Goal: Task Accomplishment & Management: Use online tool/utility

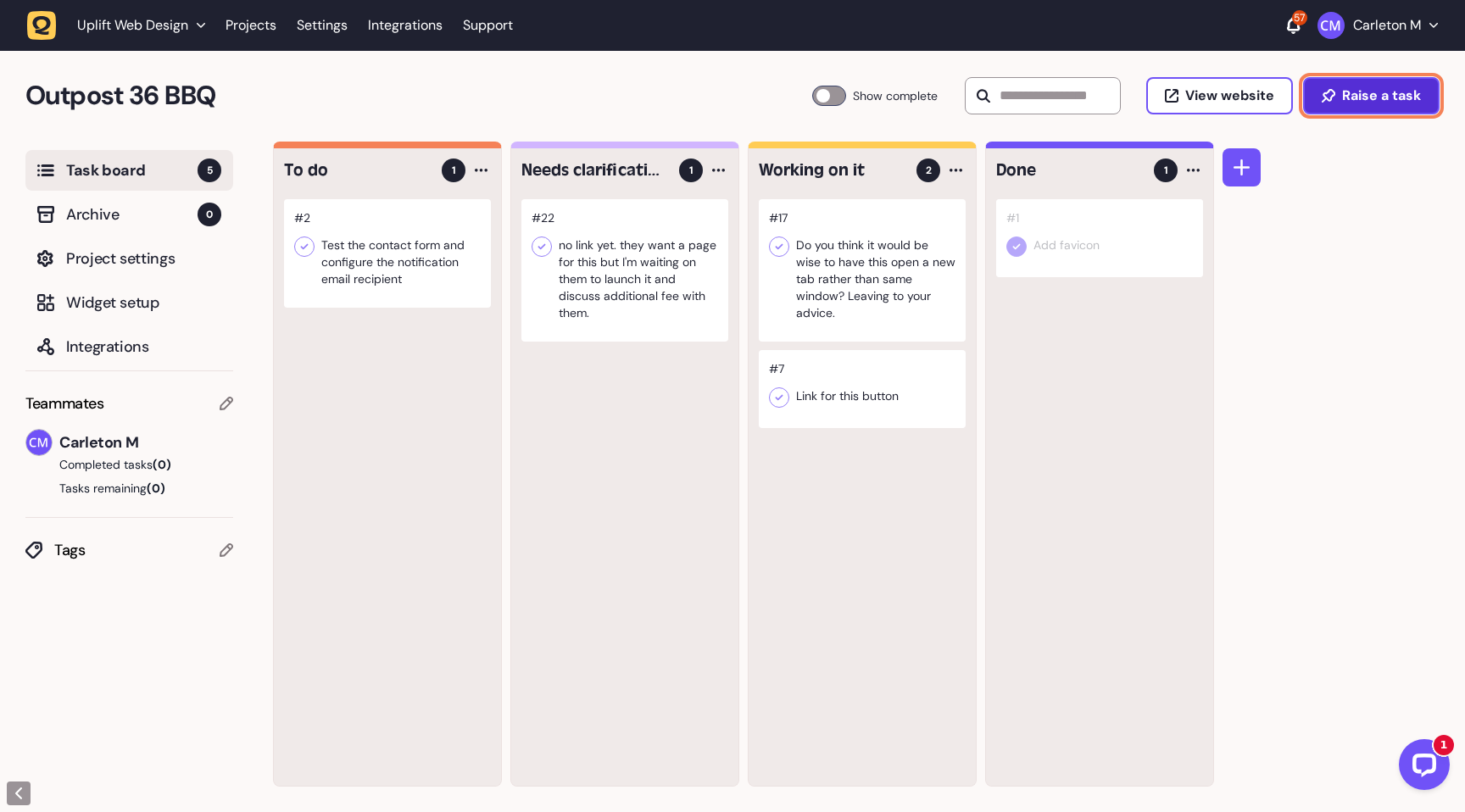
click at [1348, 102] on span "Raise a task" at bounding box center [1381, 95] width 79 height 14
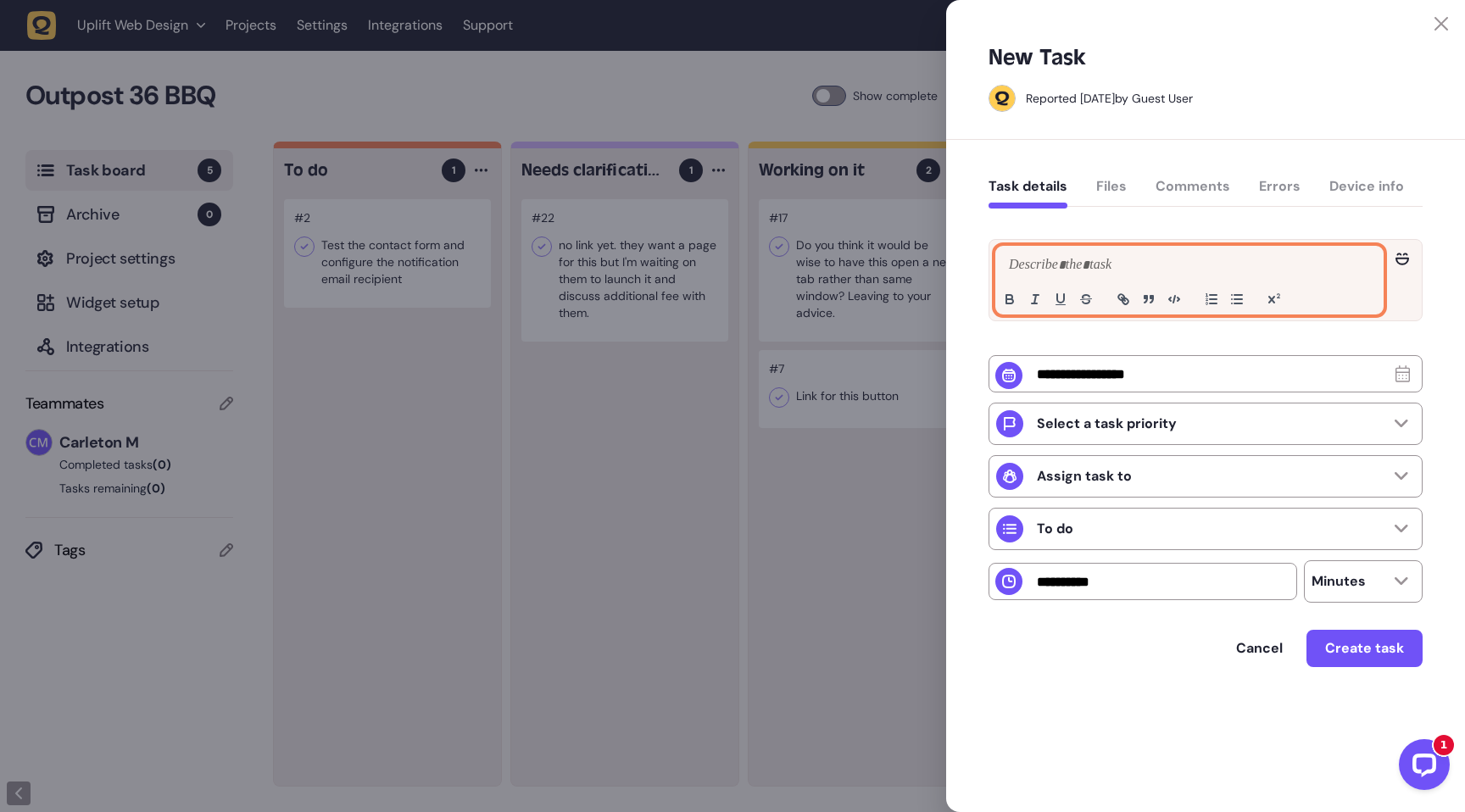
click at [1071, 267] on p at bounding box center [1190, 265] width 370 height 20
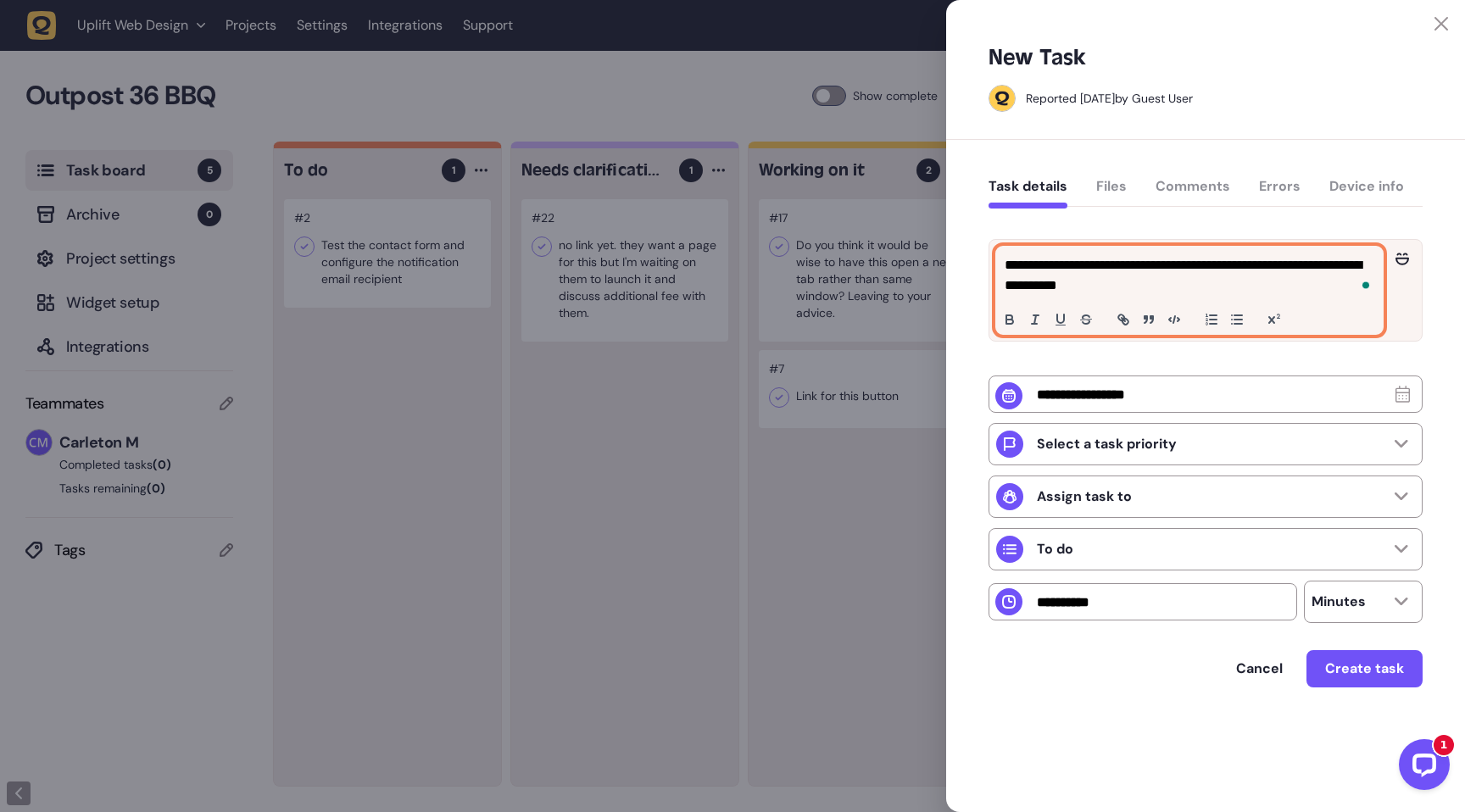
click at [1303, 264] on p "**********" at bounding box center [1190, 275] width 370 height 40
click at [1229, 292] on p "**********" at bounding box center [1190, 275] width 370 height 40
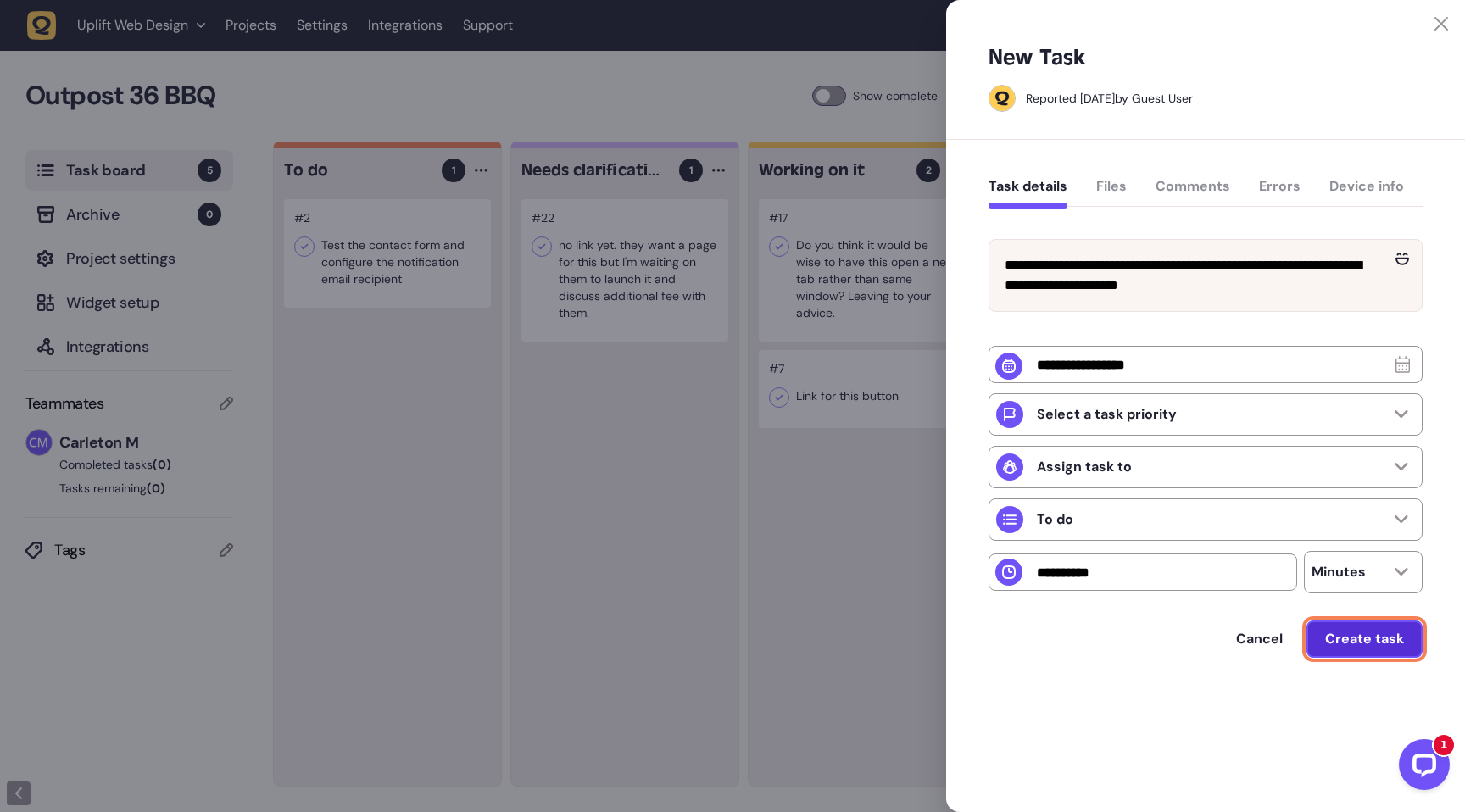
click at [1371, 658] on button "Create task" at bounding box center [1364, 639] width 117 height 38
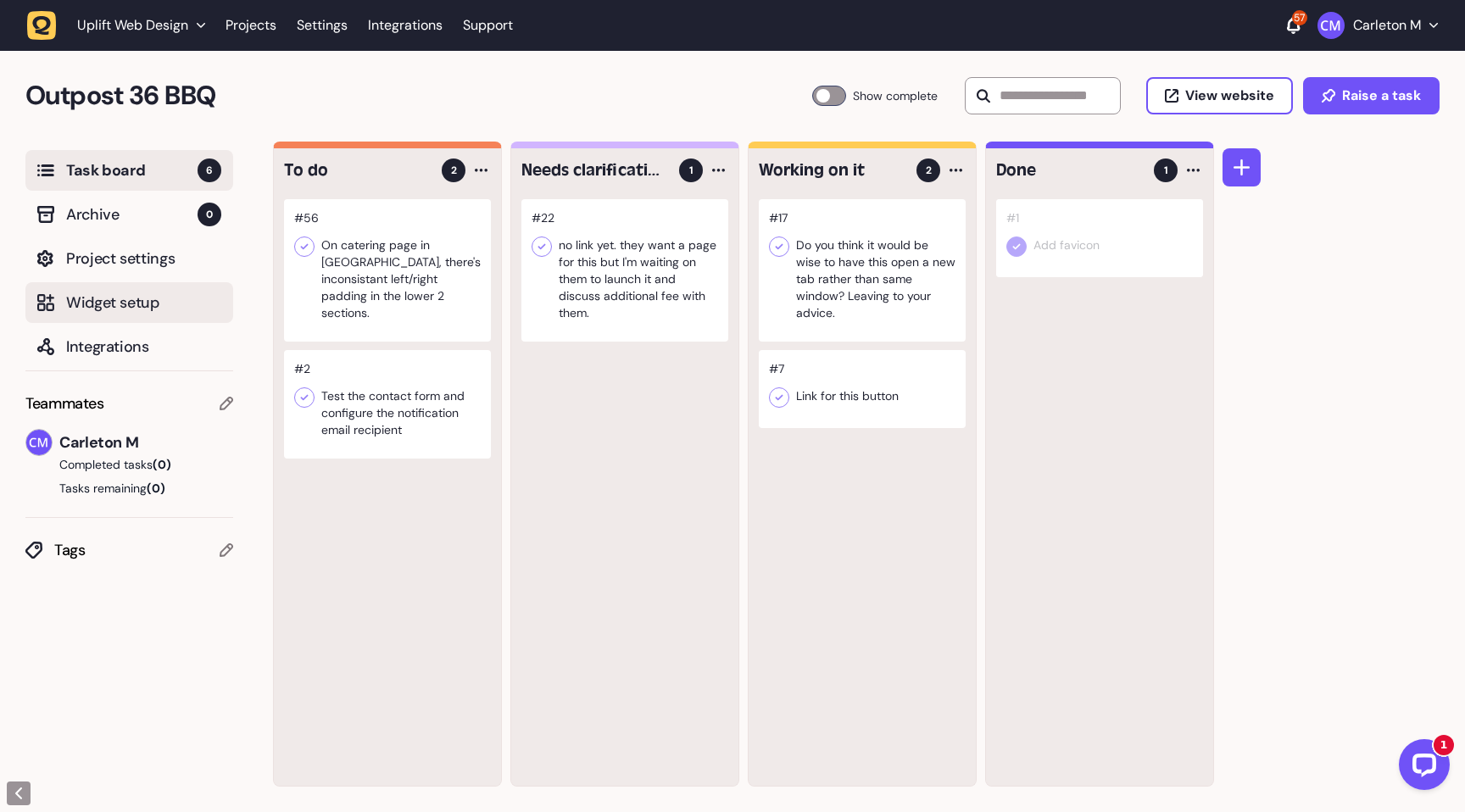
click at [114, 308] on span "Widget setup" at bounding box center [143, 303] width 155 height 24
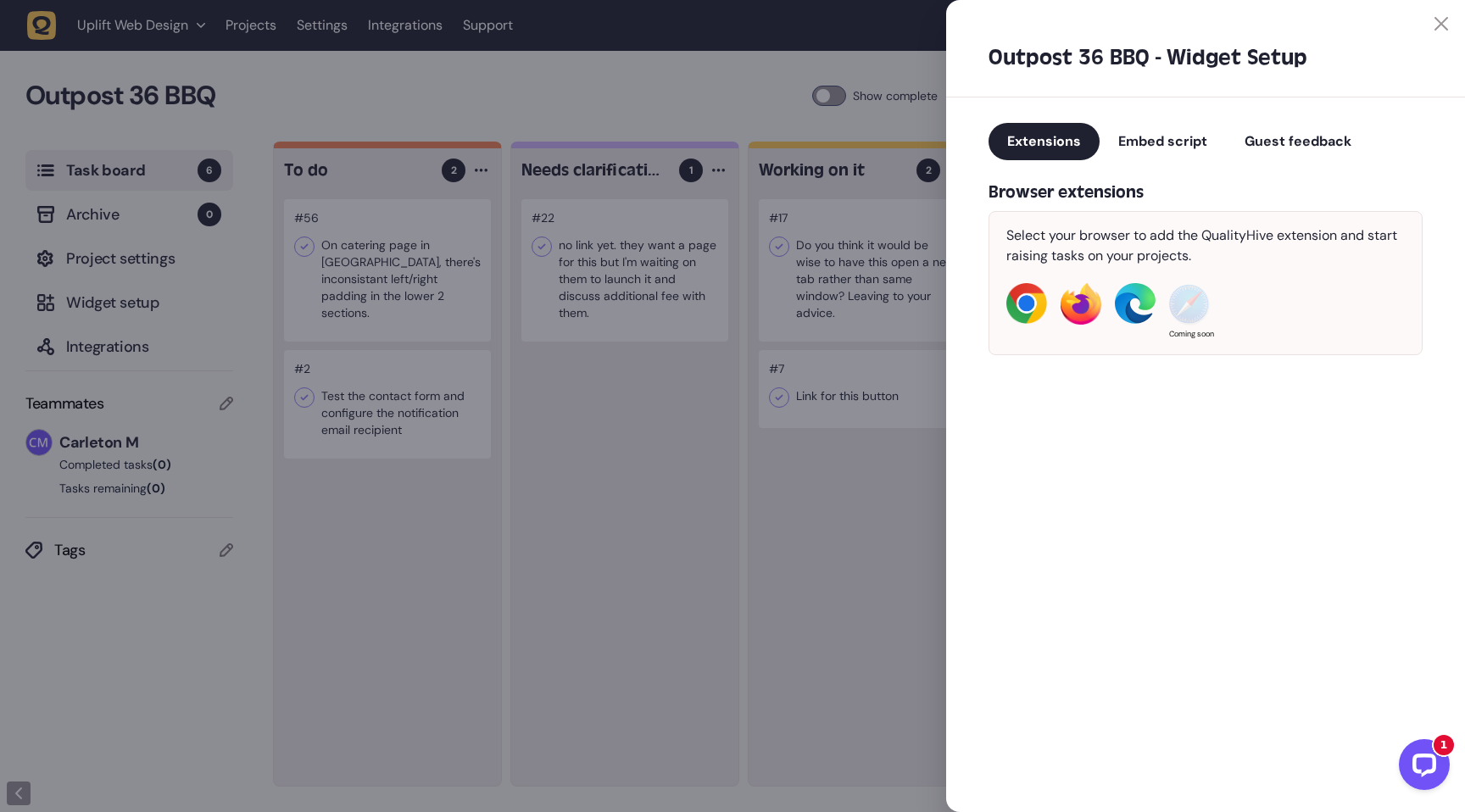
click at [1296, 144] on span "Guest feedback" at bounding box center [1298, 140] width 106 height 17
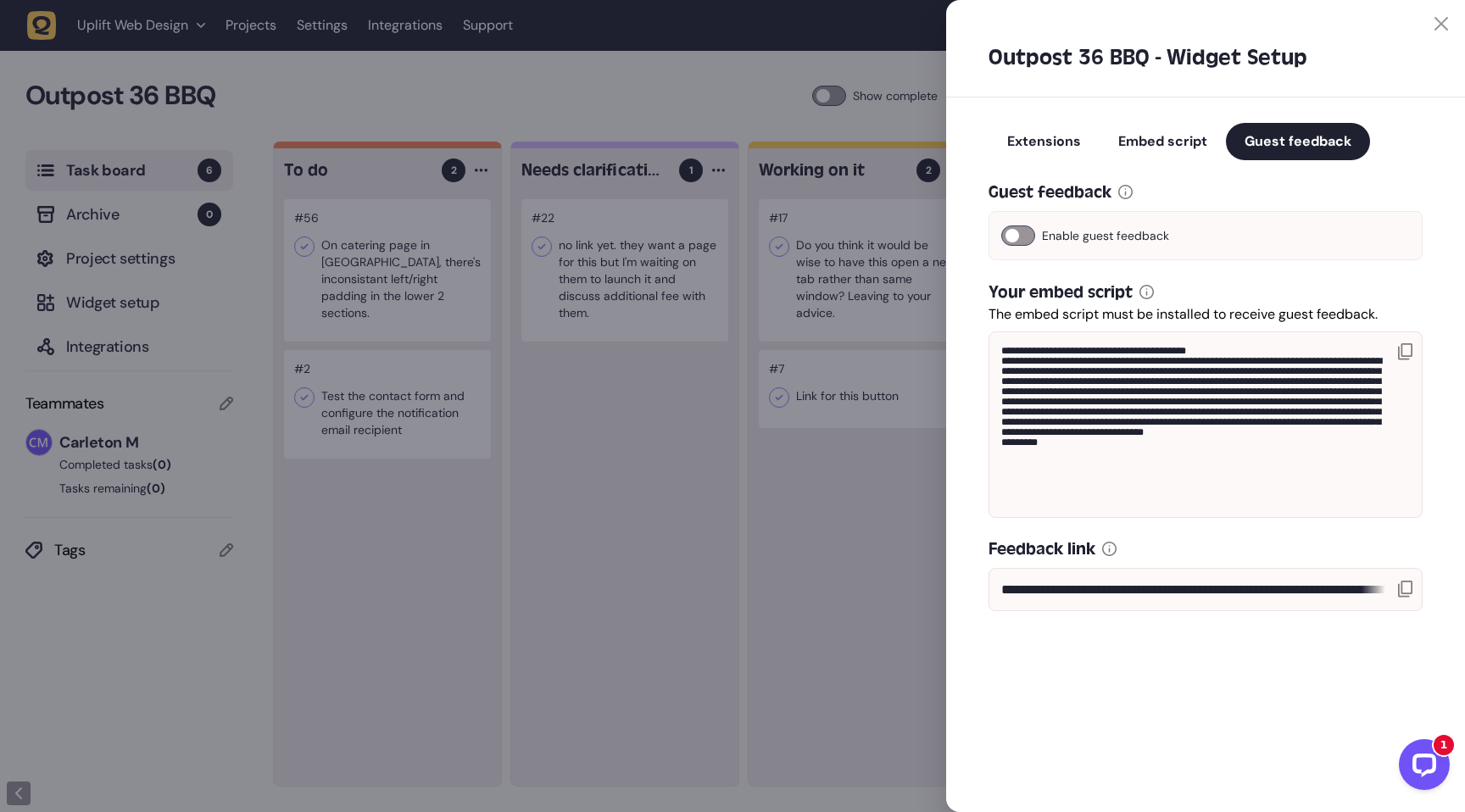
click at [1406, 583] on icon at bounding box center [1405, 589] width 15 height 17
click at [653, 473] on div at bounding box center [732, 406] width 1465 height 812
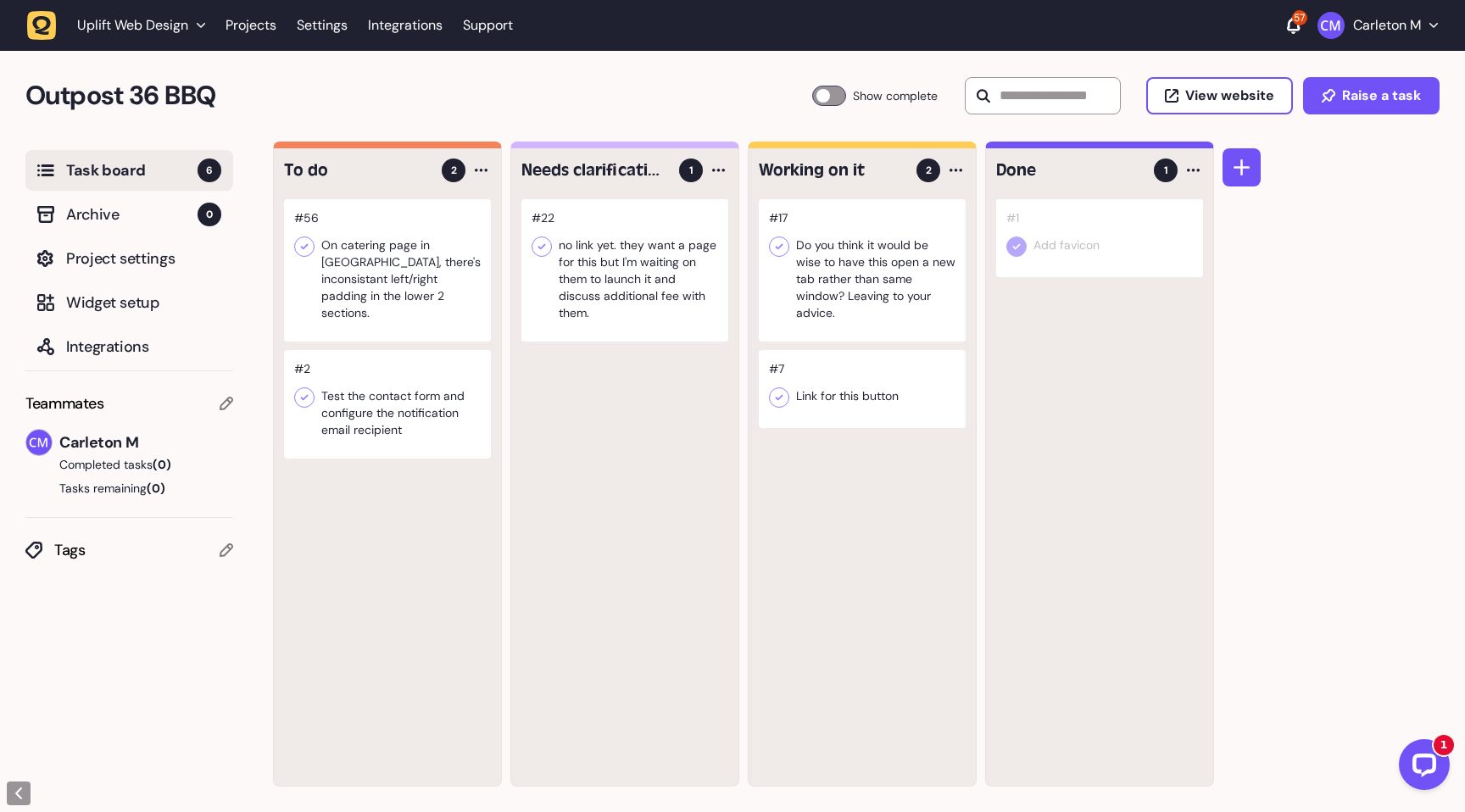
click at [303, 243] on icon at bounding box center [304, 247] width 17 height 17
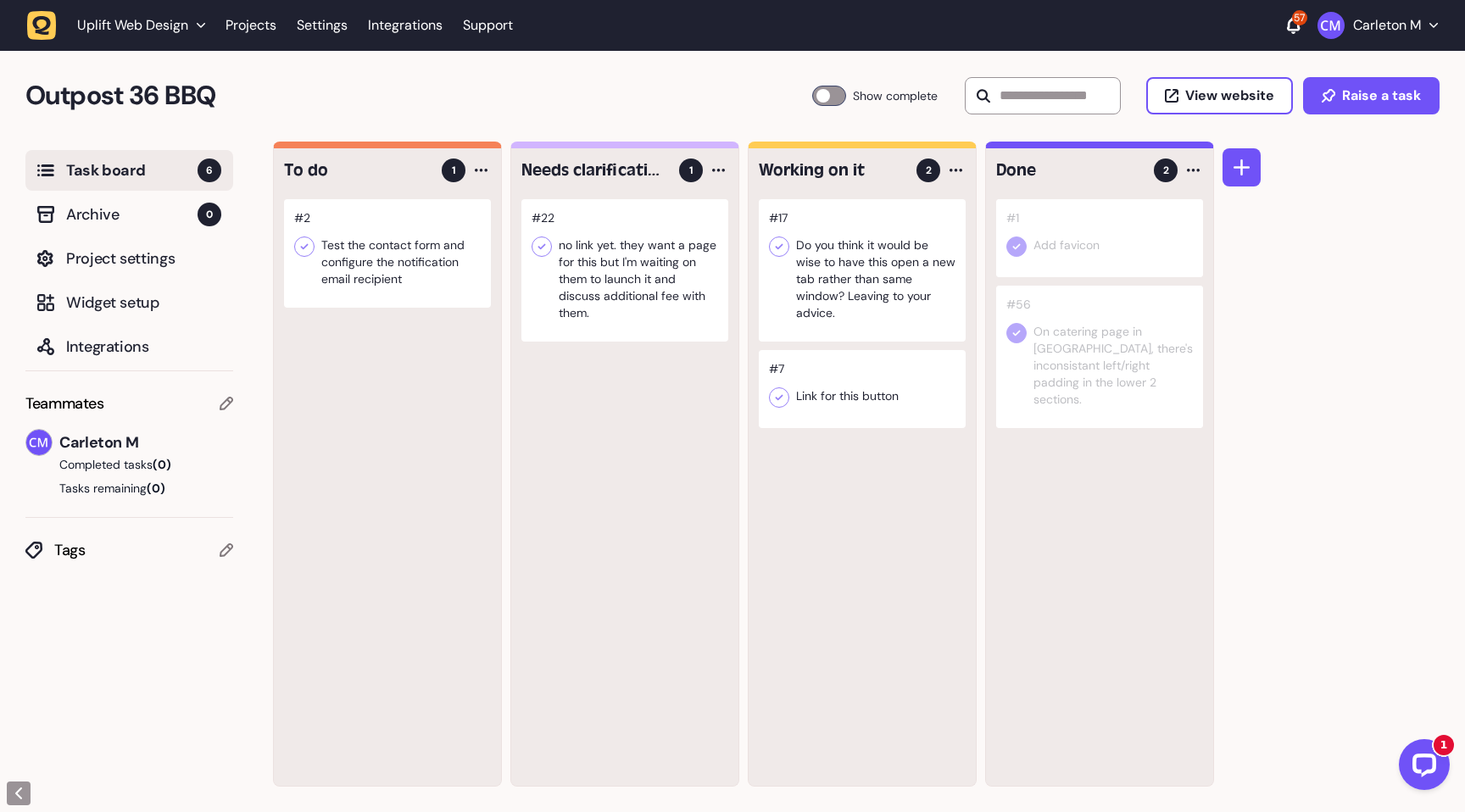
drag, startPoint x: 393, startPoint y: 273, endPoint x: 1261, endPoint y: 1, distance: 909.6
